Goal: Information Seeking & Learning: Learn about a topic

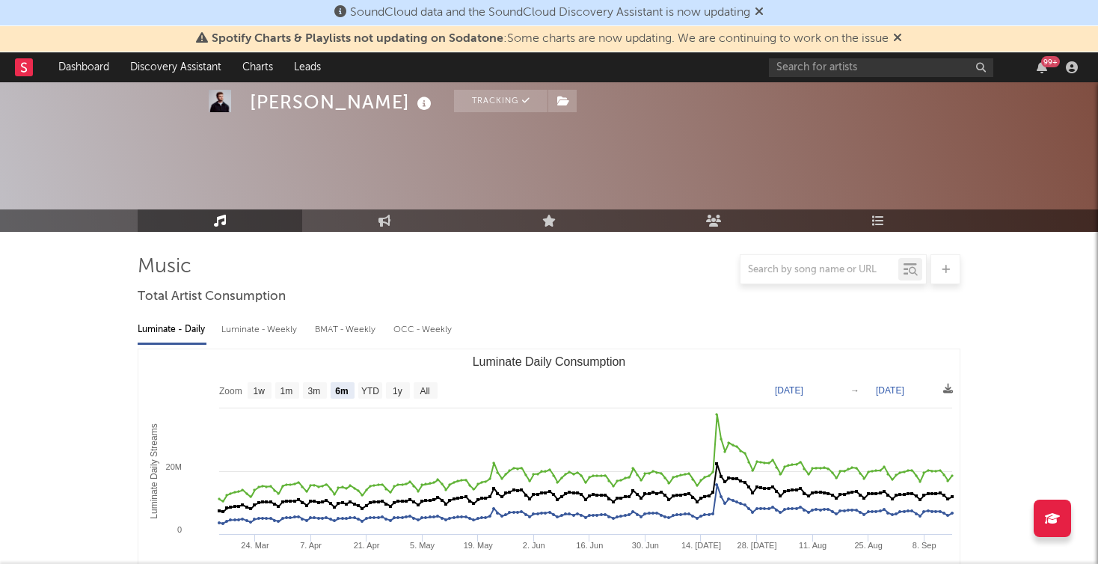
select select "6m"
select select "1w"
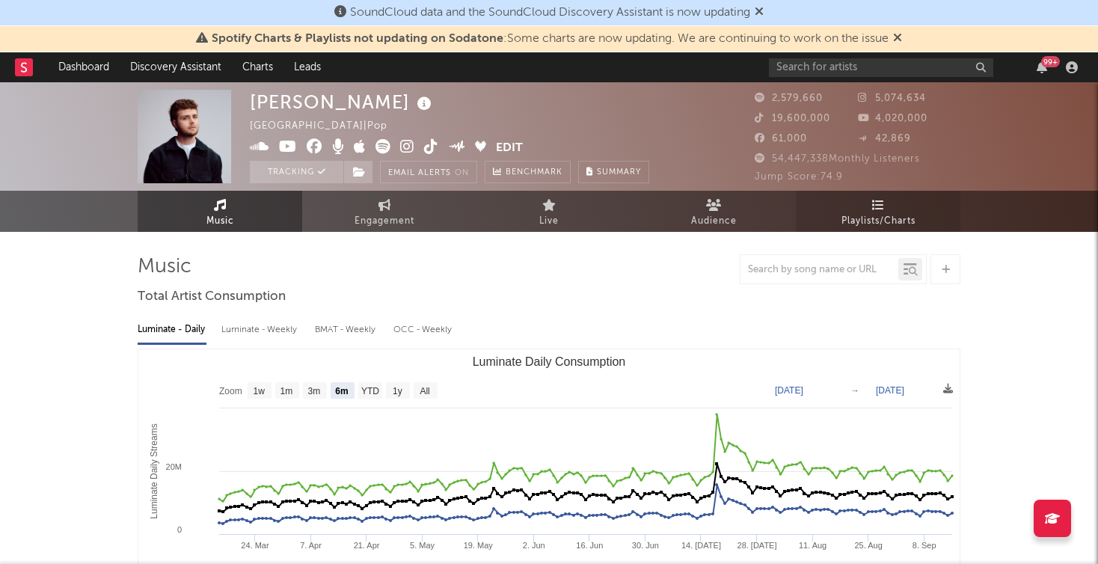
click at [858, 209] on link "Playlists/Charts" at bounding box center [878, 211] width 165 height 41
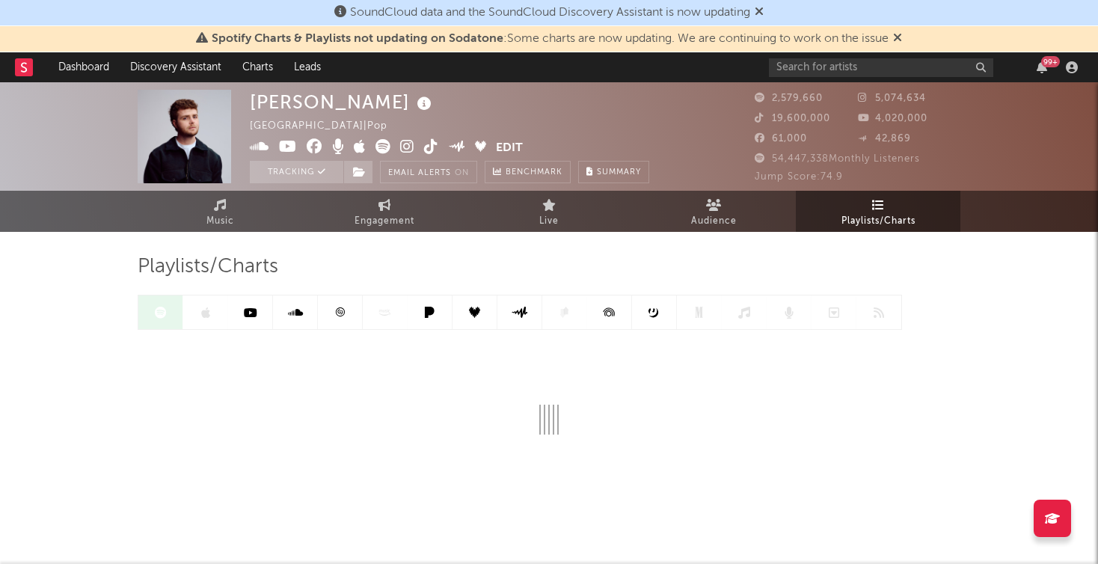
click at [35, 64] on div at bounding box center [31, 67] width 33 height 30
click at [23, 73] on rect at bounding box center [24, 67] width 18 height 18
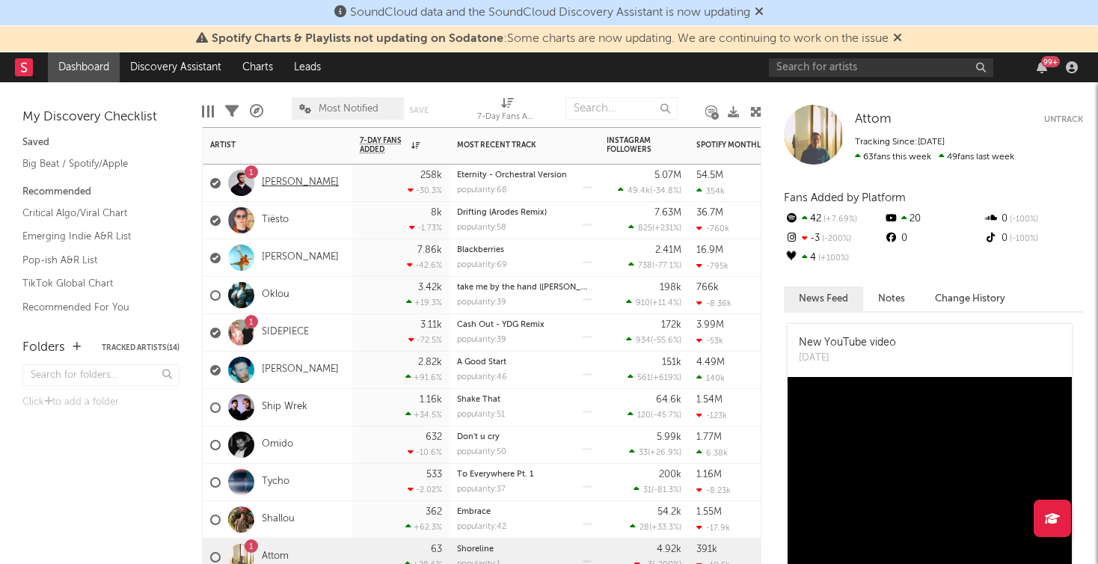
click at [299, 180] on link "[PERSON_NAME]" at bounding box center [300, 183] width 77 height 13
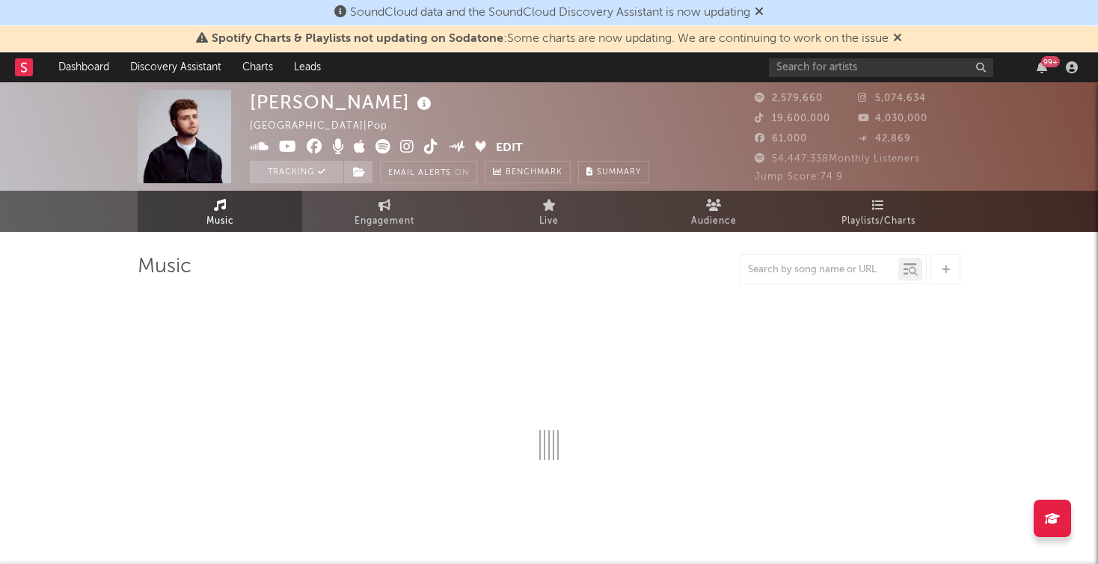
select select "6m"
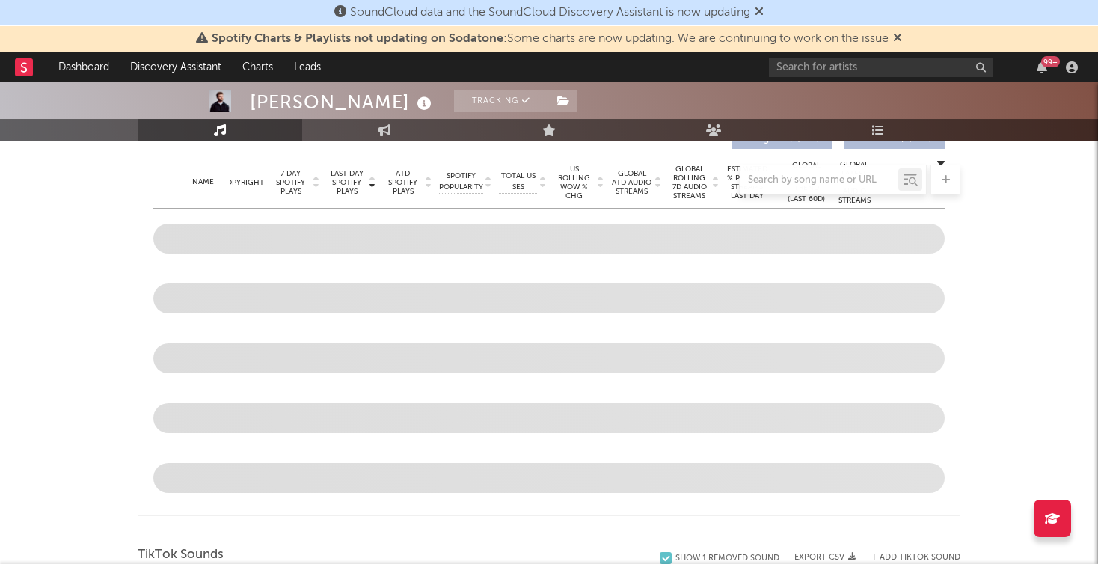
scroll to position [709, 0]
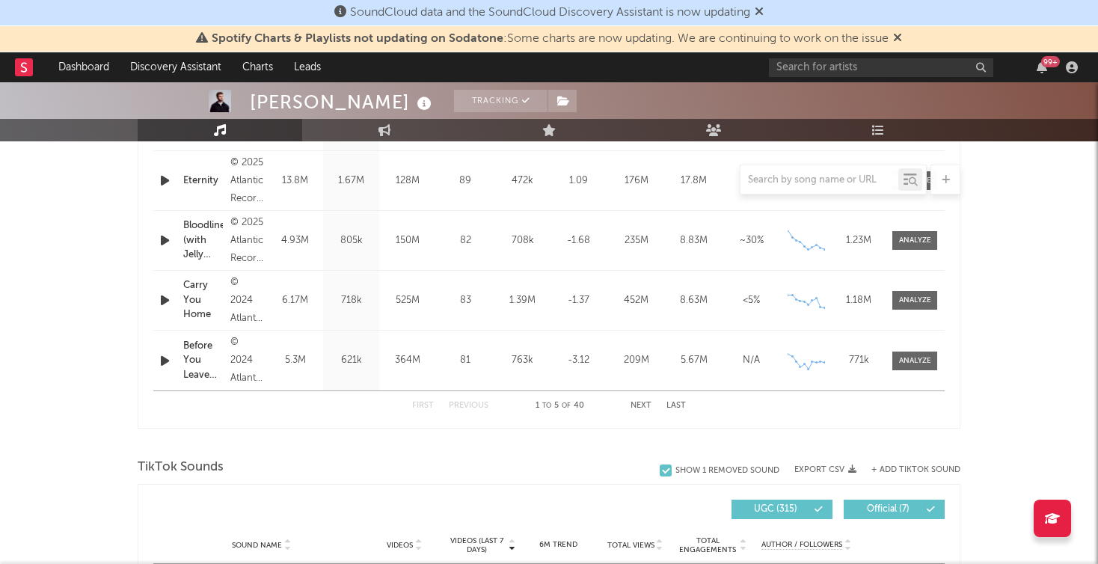
click at [19, 70] on rect at bounding box center [24, 67] width 18 height 18
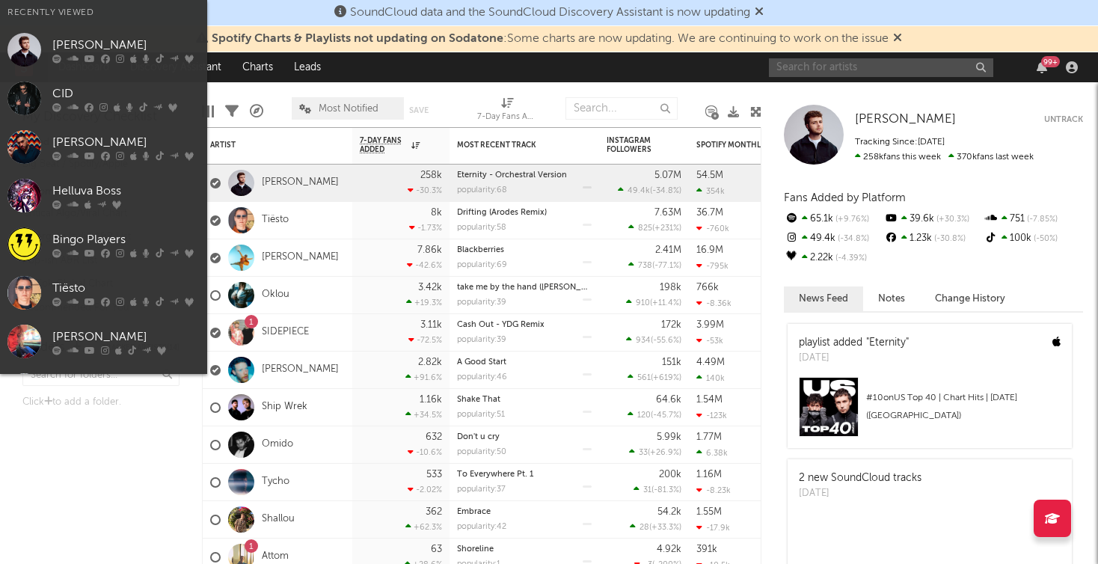
click at [841, 62] on input "text" at bounding box center [881, 67] width 224 height 19
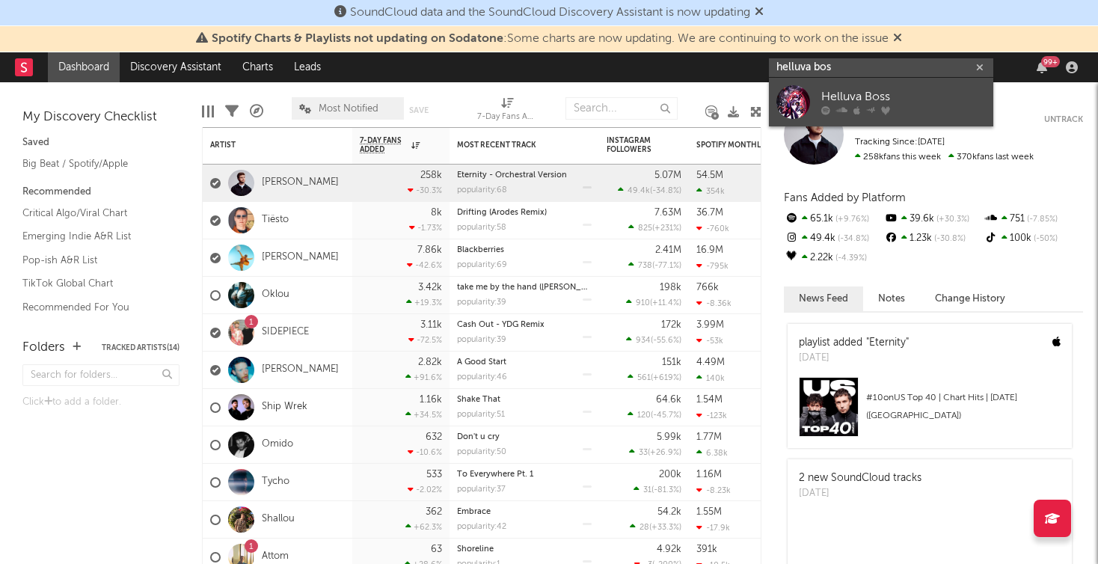
type input "helluva bos"
click at [793, 94] on div at bounding box center [794, 102] width 34 height 34
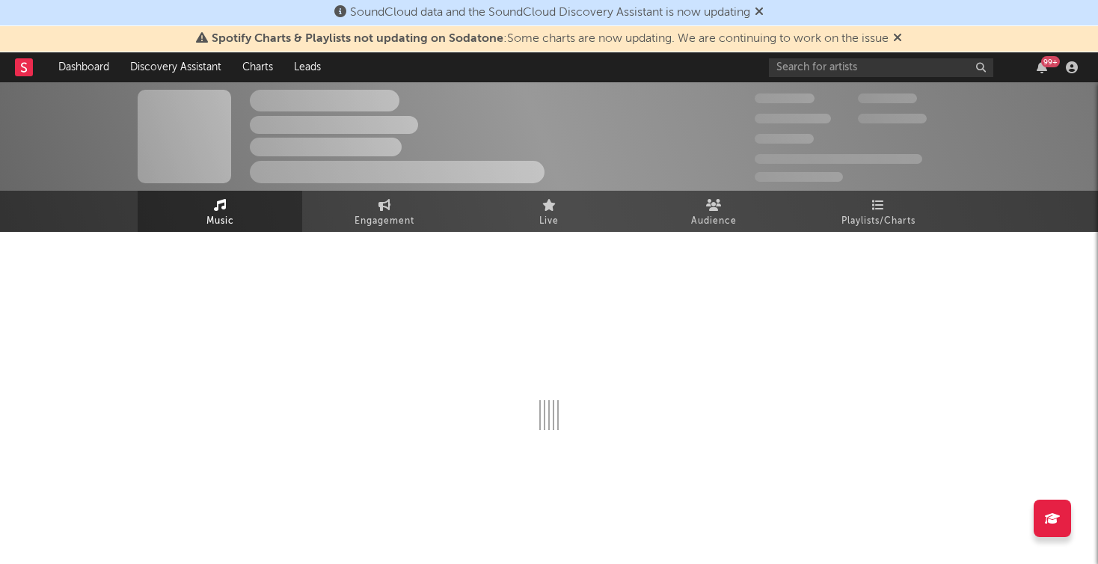
select select "6m"
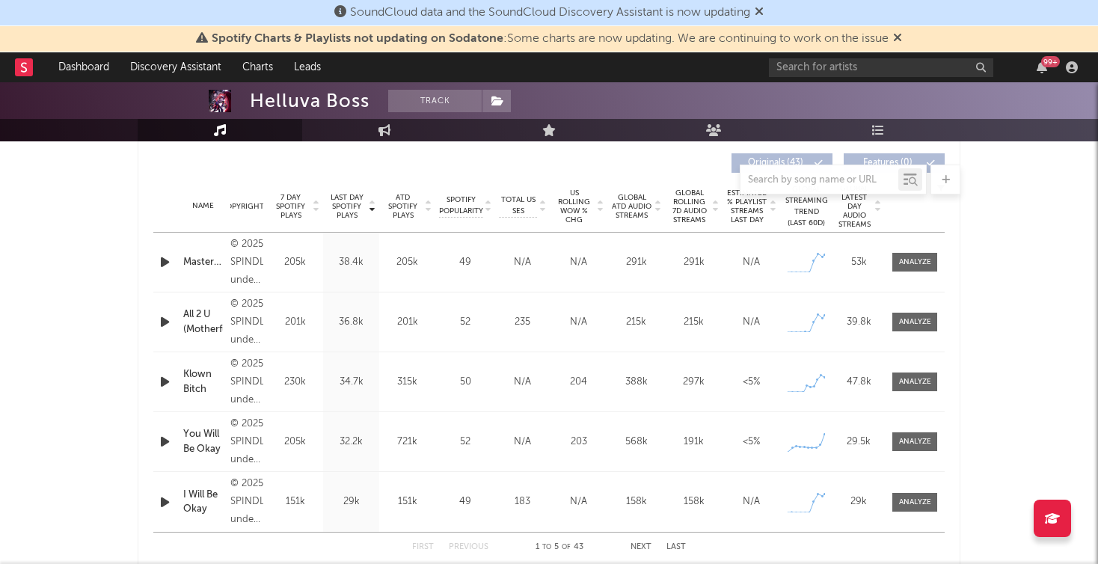
scroll to position [568, 0]
click at [918, 254] on span at bounding box center [915, 261] width 45 height 19
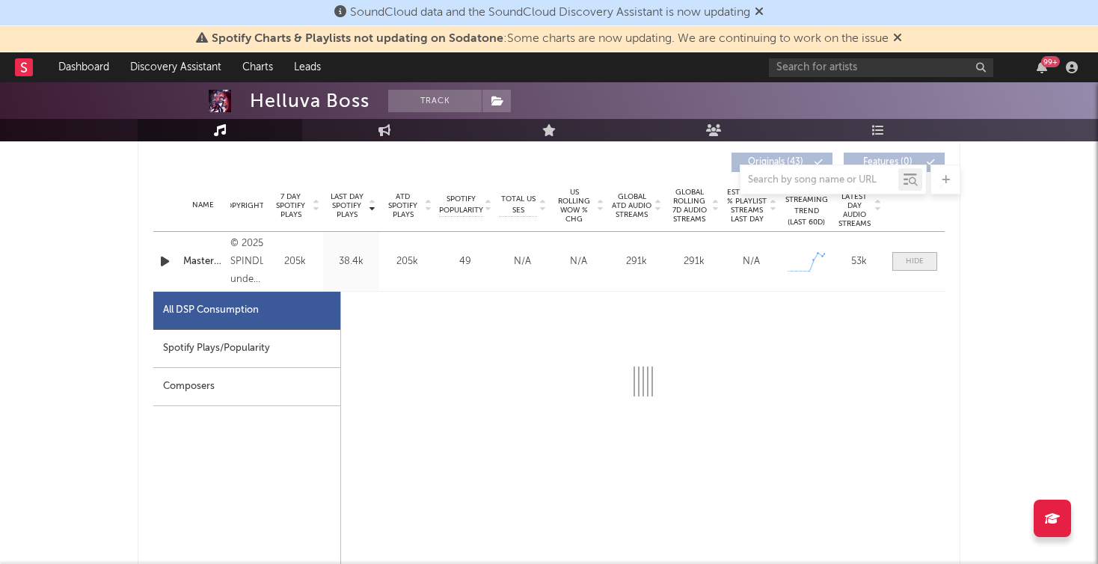
select select "1w"
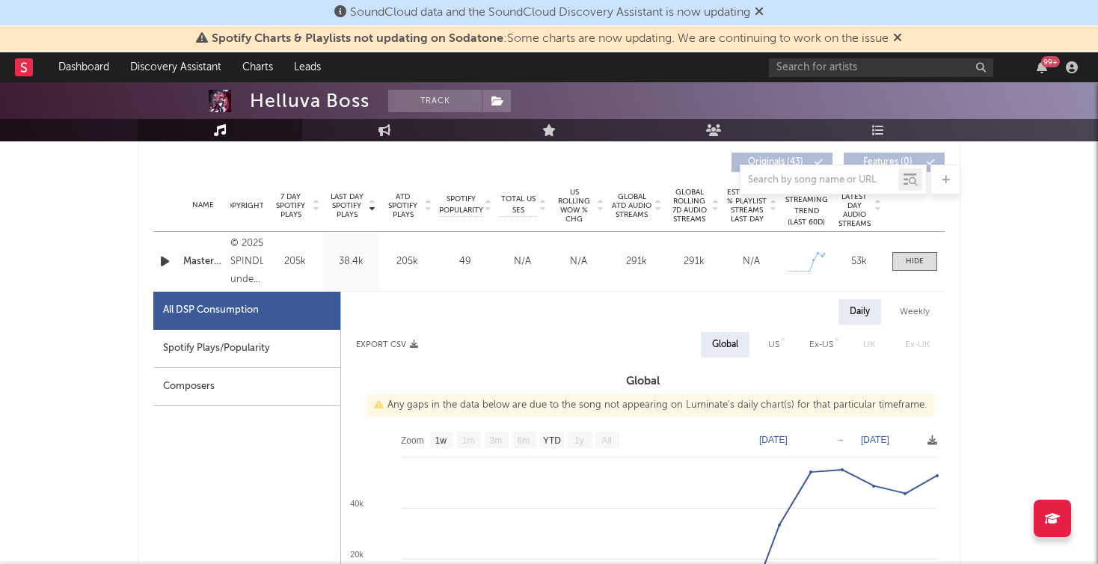
click at [244, 348] on div "Spotify Plays/Popularity" at bounding box center [246, 349] width 187 height 38
select select "1w"
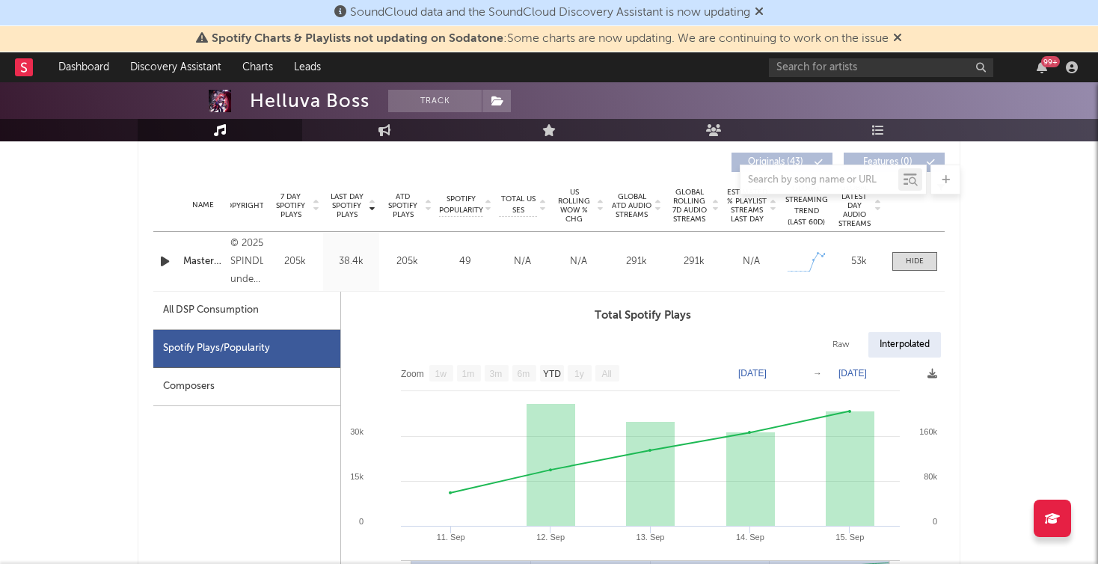
click at [230, 311] on div "All DSP Consumption" at bounding box center [211, 311] width 96 height 18
select select "1w"
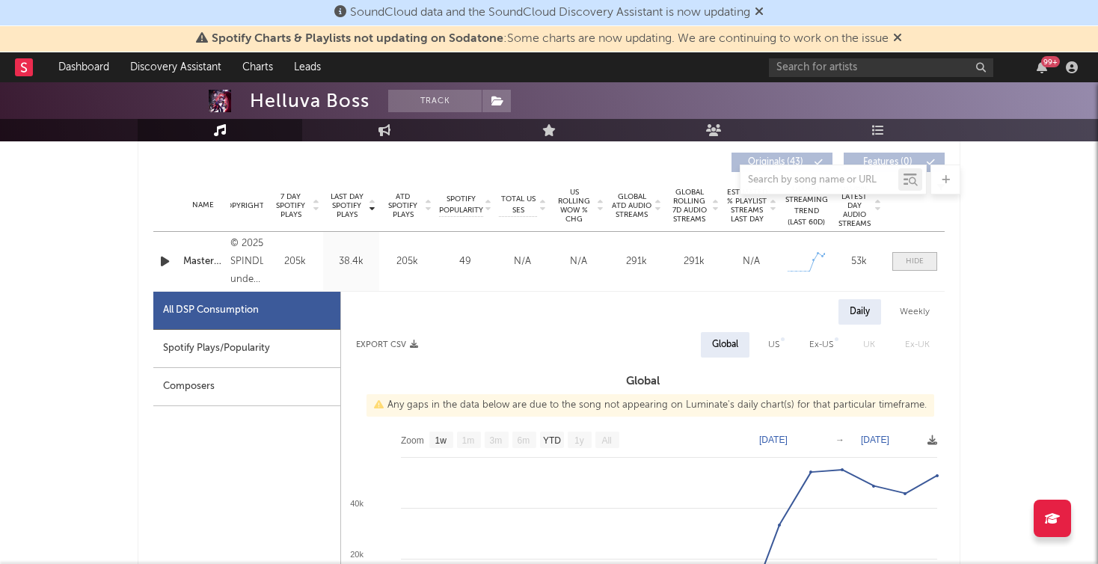
click at [926, 264] on span at bounding box center [915, 261] width 45 height 19
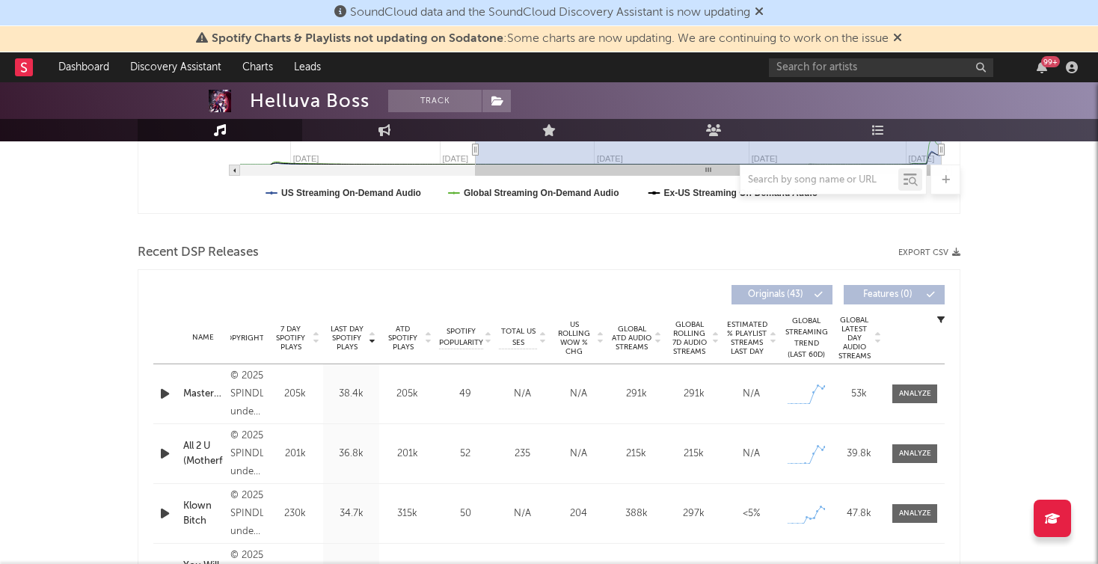
scroll to position [433, 0]
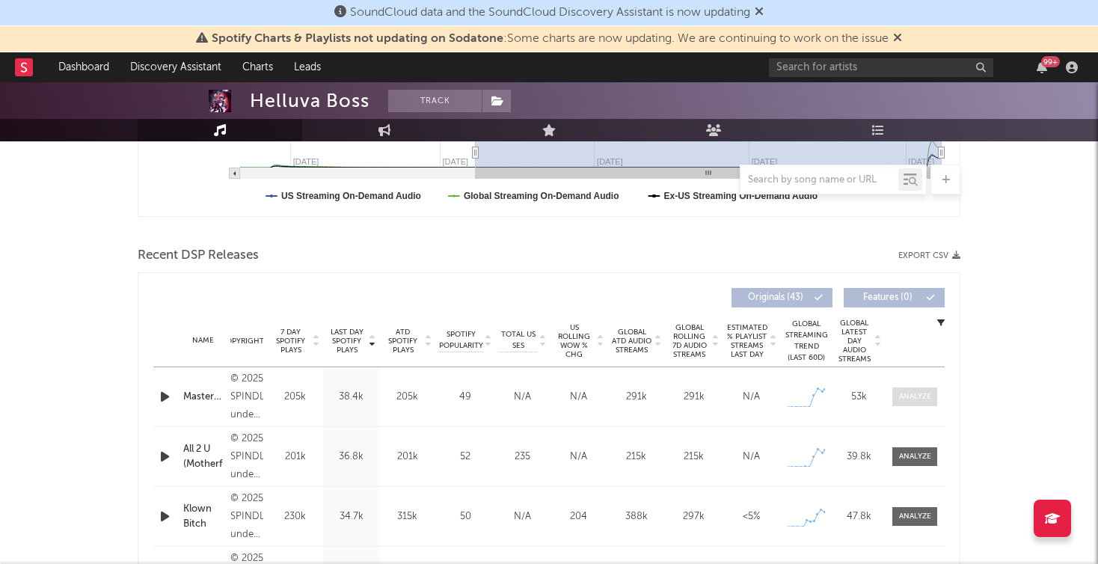
click at [923, 397] on div at bounding box center [915, 396] width 32 height 11
select select "1w"
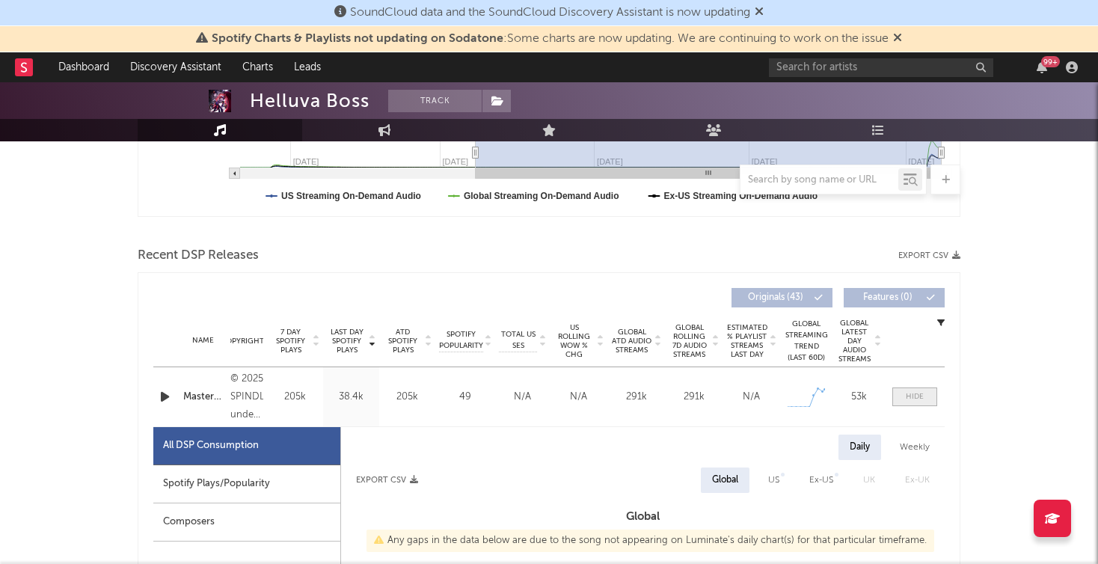
click at [923, 397] on div at bounding box center [915, 396] width 18 height 11
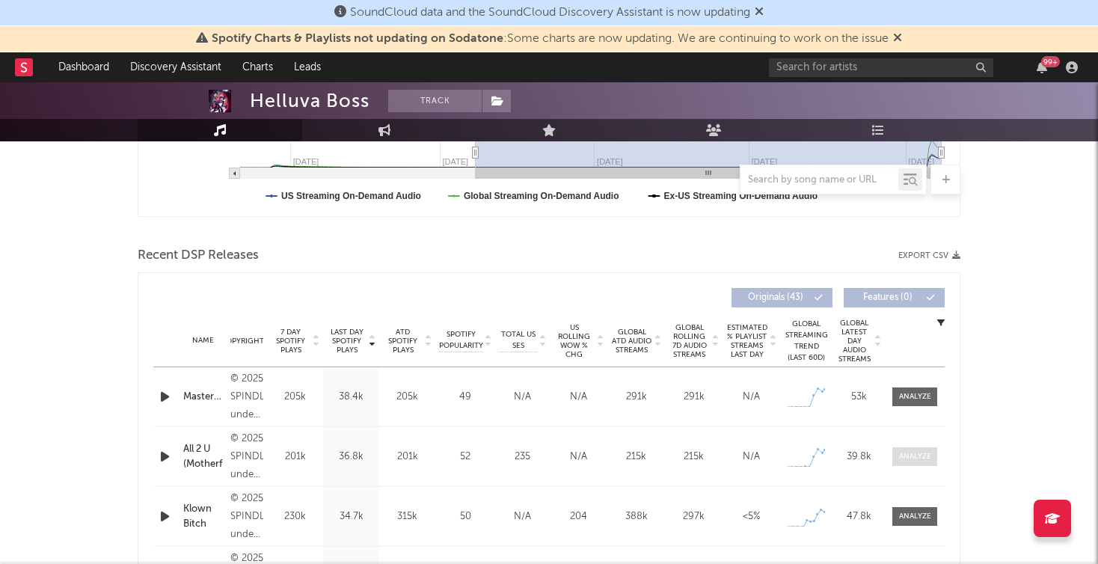
click at [917, 454] on div at bounding box center [915, 456] width 32 height 11
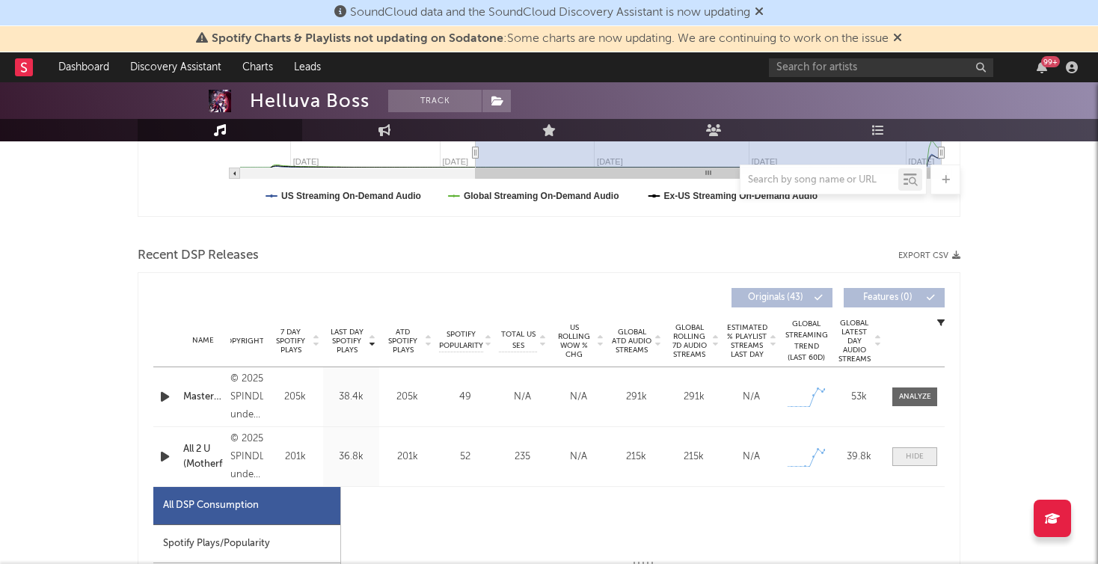
select select "1w"
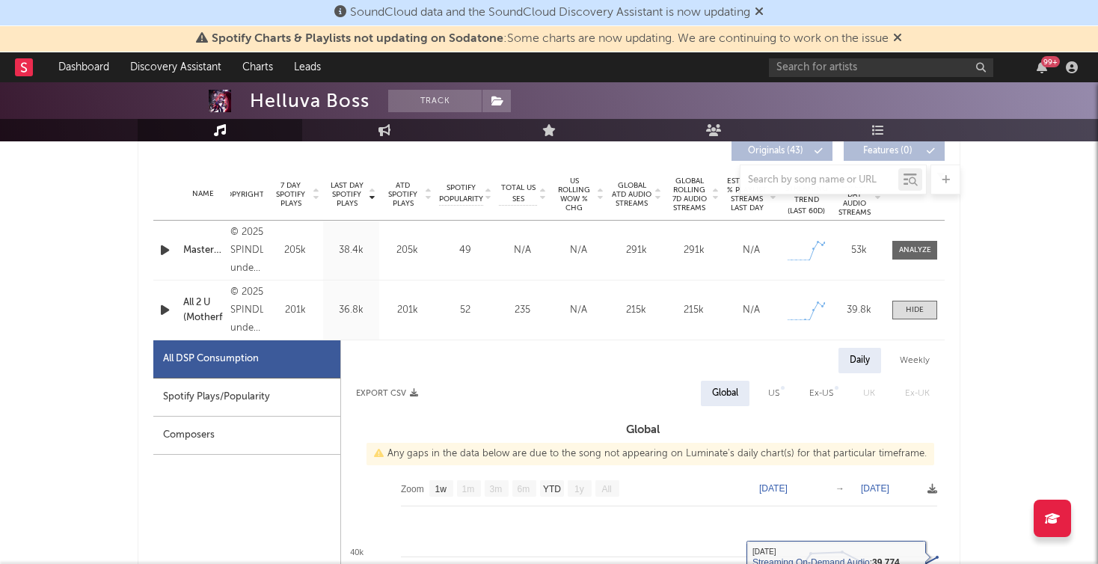
scroll to position [577, 0]
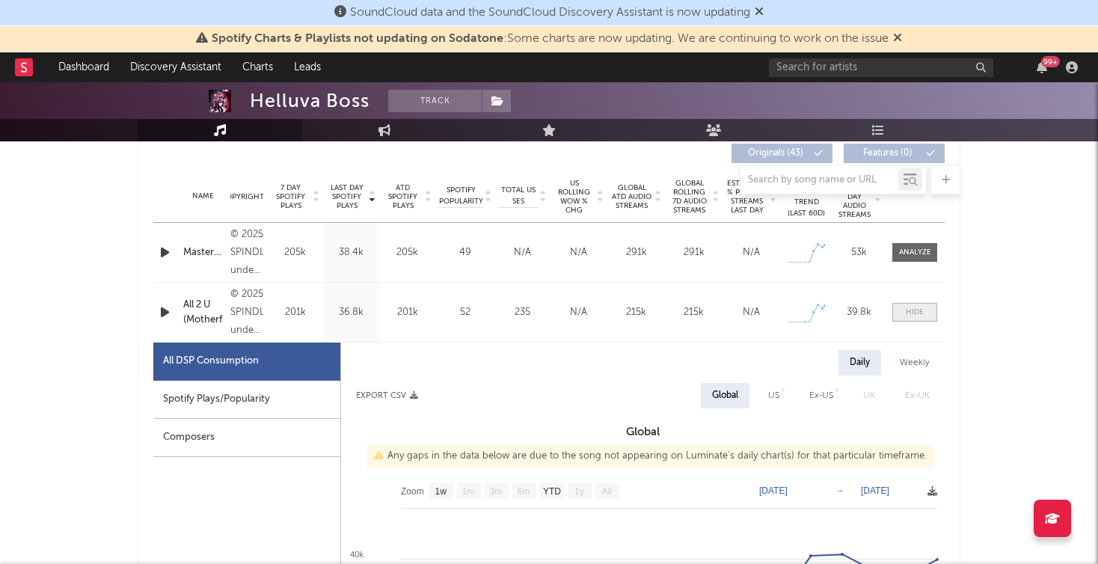
click at [917, 313] on div at bounding box center [915, 312] width 18 height 11
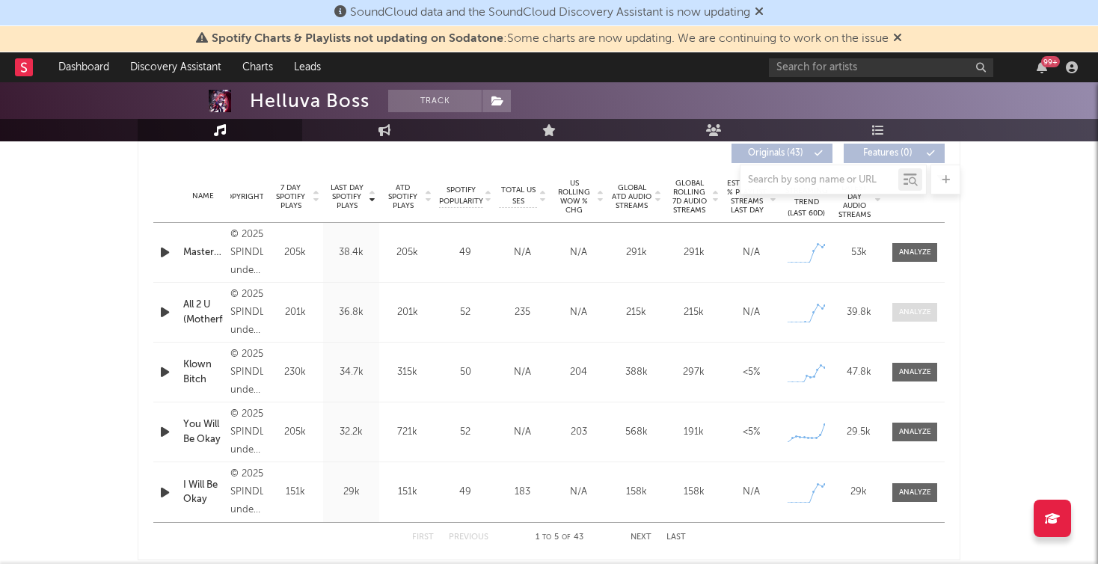
click at [917, 316] on div at bounding box center [915, 312] width 32 height 11
select select "1w"
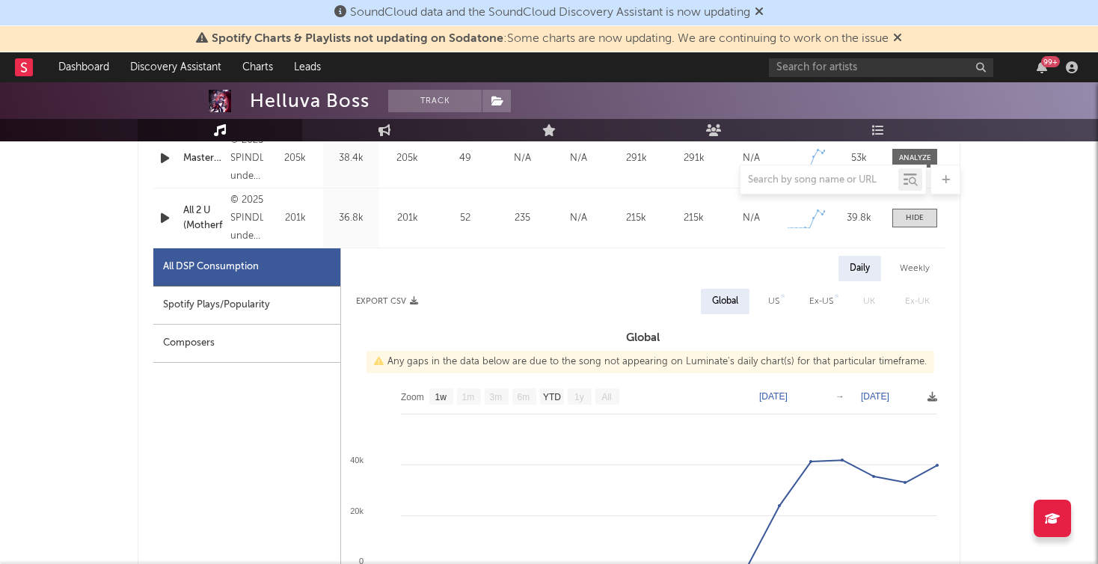
scroll to position [679, 0]
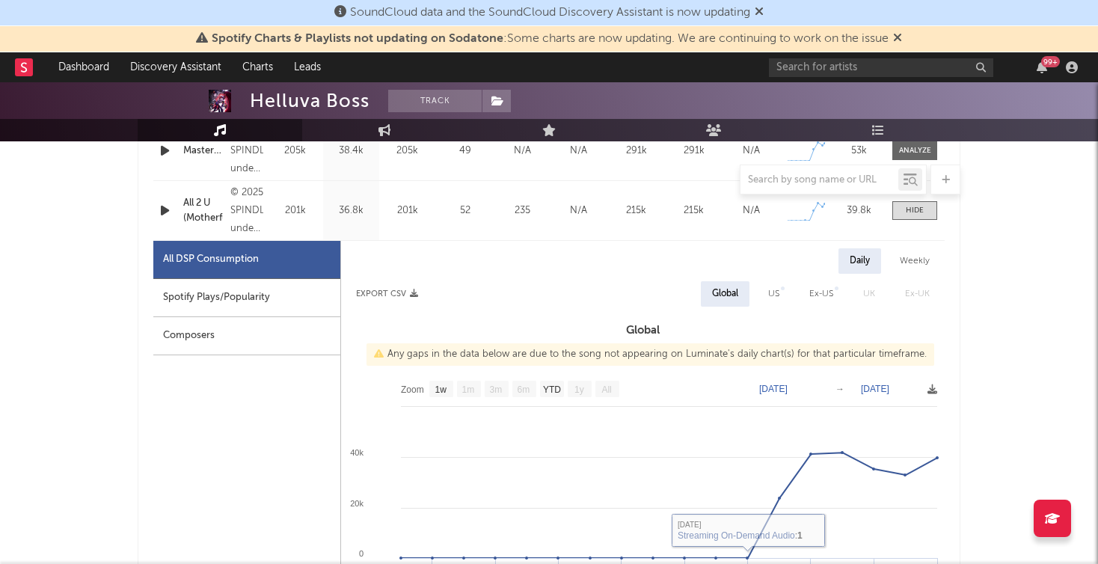
click at [264, 314] on div "Spotify Plays/Popularity" at bounding box center [246, 298] width 187 height 38
select select "1w"
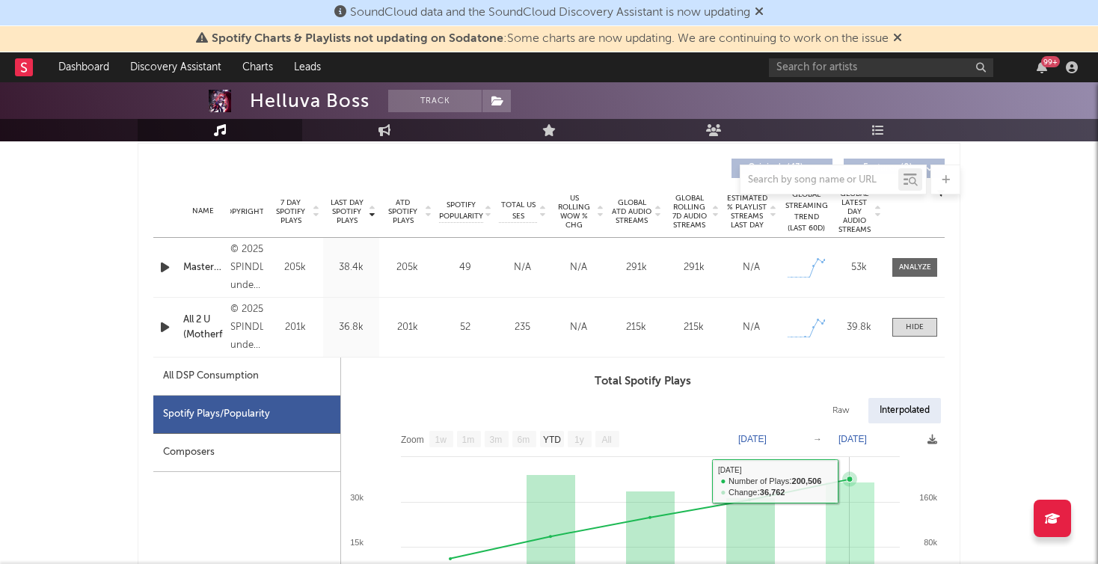
scroll to position [520, 0]
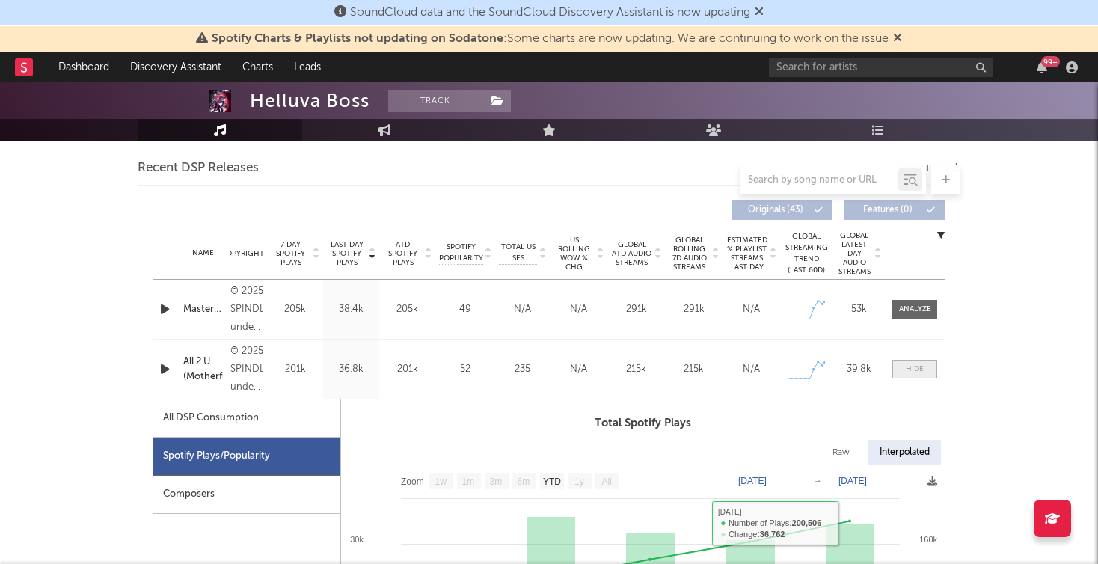
click at [916, 373] on div at bounding box center [915, 369] width 18 height 11
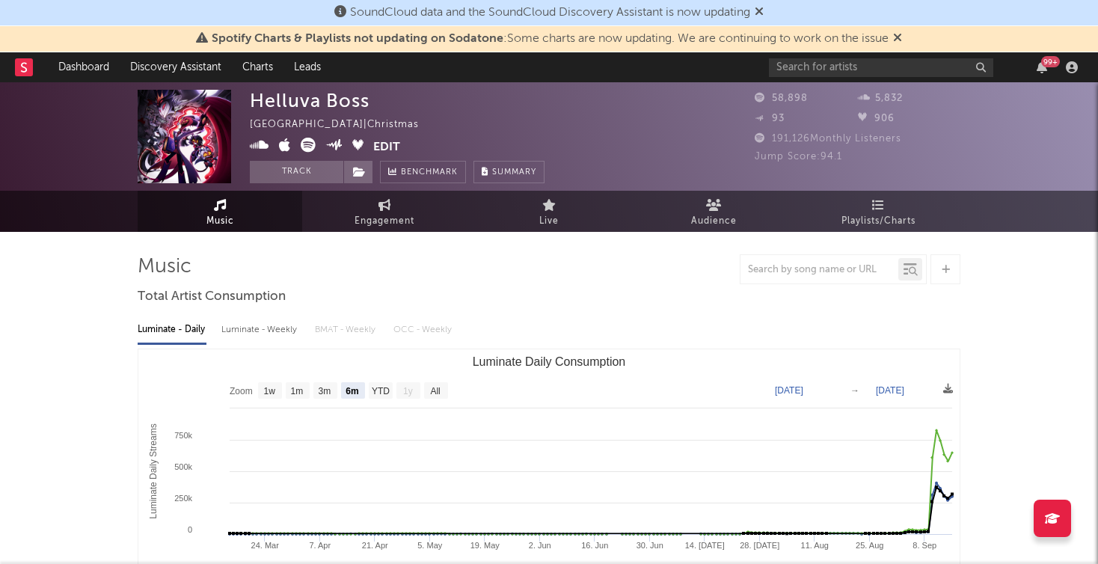
scroll to position [0, 0]
